Goal: Transaction & Acquisition: Purchase product/service

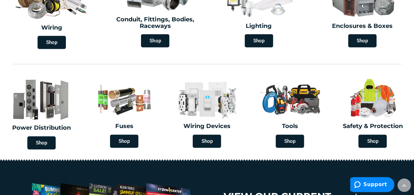
scroll to position [222, 0]
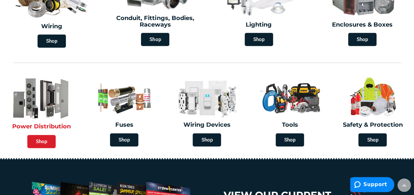
click at [34, 145] on span "Shop" at bounding box center [41, 141] width 28 height 13
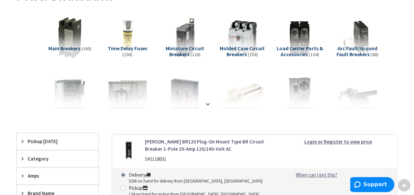
scroll to position [111, 0]
click at [73, 91] on div at bounding box center [207, 90] width 348 height 36
click at [209, 101] on strong at bounding box center [208, 103] width 8 height 7
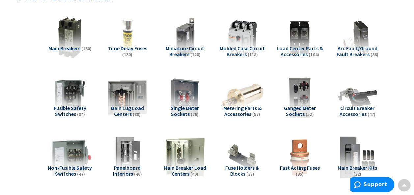
click at [73, 159] on img at bounding box center [70, 158] width 46 height 46
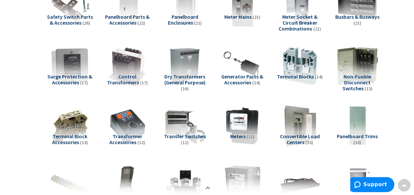
scroll to position [673, 0]
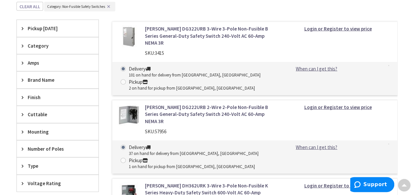
click at [34, 64] on div "Amps" at bounding box center [58, 63] width 82 height 17
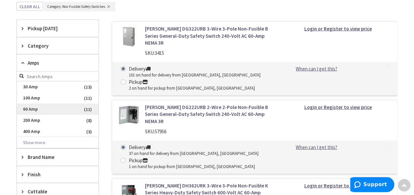
click at [29, 107] on span "60 Amp" at bounding box center [58, 109] width 82 height 11
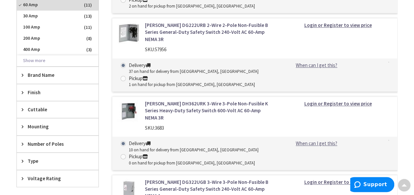
scroll to position [340, 0]
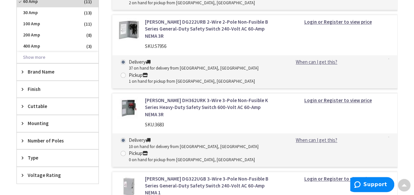
click at [33, 73] on span "Brand Name" at bounding box center [55, 71] width 54 height 7
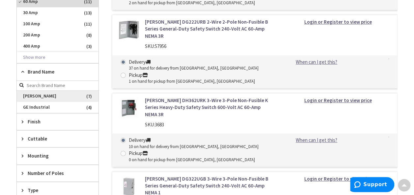
click at [28, 95] on span "Eaton" at bounding box center [58, 96] width 82 height 11
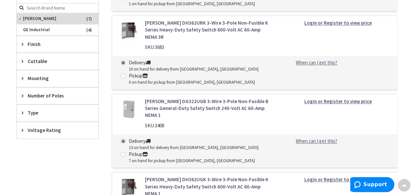
scroll to position [419, 0]
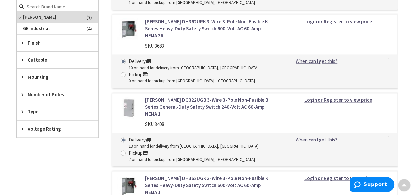
click at [35, 97] on div "Number of Poles" at bounding box center [58, 94] width 82 height 17
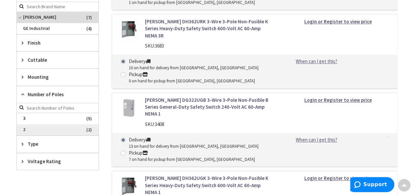
click at [29, 130] on span "2" at bounding box center [58, 129] width 82 height 11
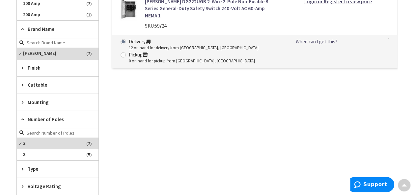
scroll to position [377, 0]
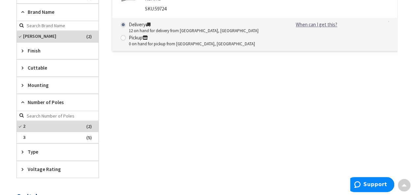
click at [34, 151] on span "Type" at bounding box center [55, 152] width 54 height 7
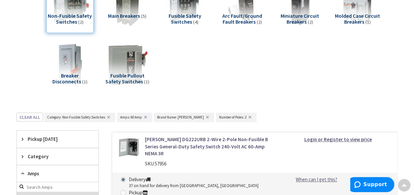
scroll to position [141, 0]
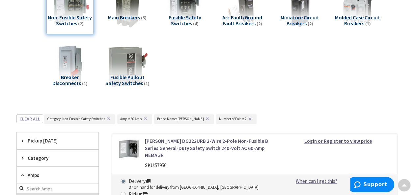
click at [246, 120] on button "✕" at bounding box center [249, 119] width 7 height 5
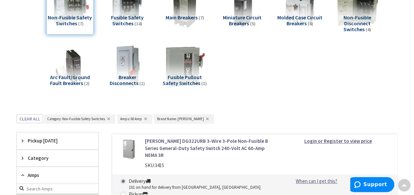
click at [204, 120] on button "✕" at bounding box center [207, 119] width 7 height 5
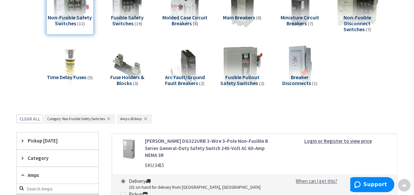
click at [144, 119] on button "✕" at bounding box center [145, 119] width 7 height 5
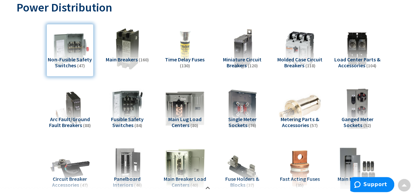
scroll to position [94, 0]
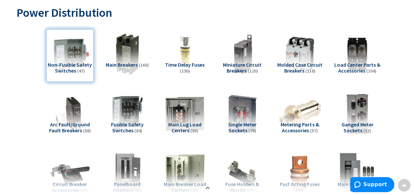
click at [70, 57] on div "Non-Fusible Safety Switches (47)" at bounding box center [69, 55] width 47 height 53
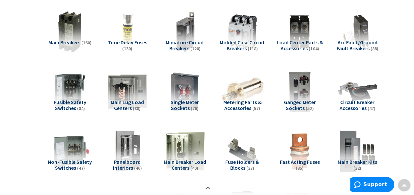
scroll to position [118, 0]
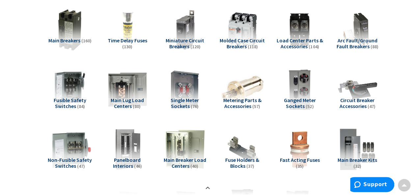
click at [63, 155] on img at bounding box center [70, 150] width 46 height 46
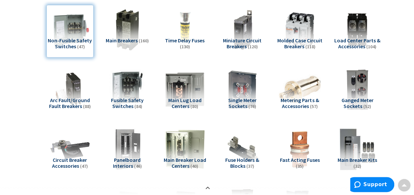
scroll to position [673, 0]
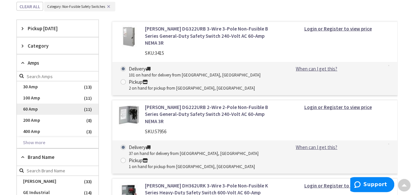
click at [35, 110] on span "60 Amp" at bounding box center [58, 109] width 82 height 11
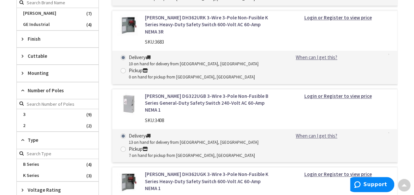
scroll to position [421, 0]
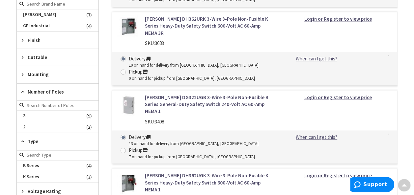
click at [28, 141] on span "Type" at bounding box center [55, 141] width 54 height 7
click at [30, 142] on span "Type" at bounding box center [55, 141] width 54 height 7
click at [27, 143] on div "Type" at bounding box center [58, 141] width 82 height 17
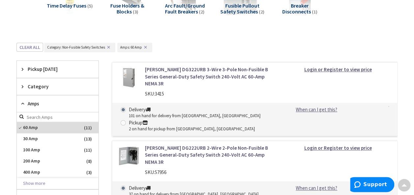
scroll to position [206, 0]
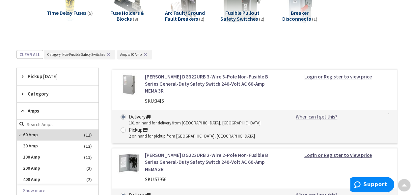
click at [38, 91] on span "Category" at bounding box center [55, 93] width 54 height 7
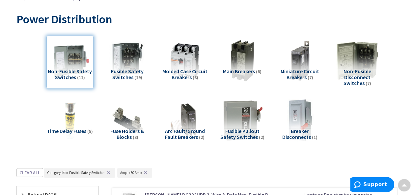
scroll to position [74, 0]
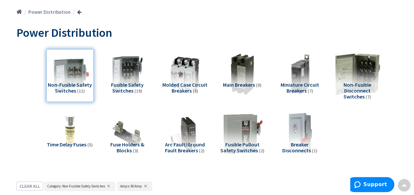
click at [358, 77] on img at bounding box center [357, 74] width 46 height 46
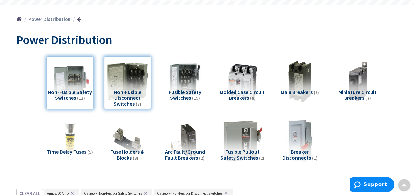
scroll to position [68, 0]
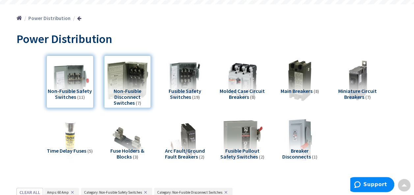
click at [74, 88] on div "Non-Fusible Safety Switches (11)" at bounding box center [69, 82] width 47 height 53
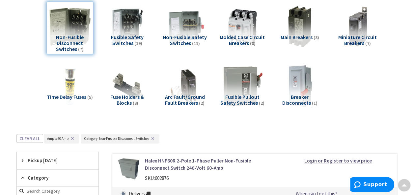
scroll to position [121, 0]
